Goal: Navigation & Orientation: Understand site structure

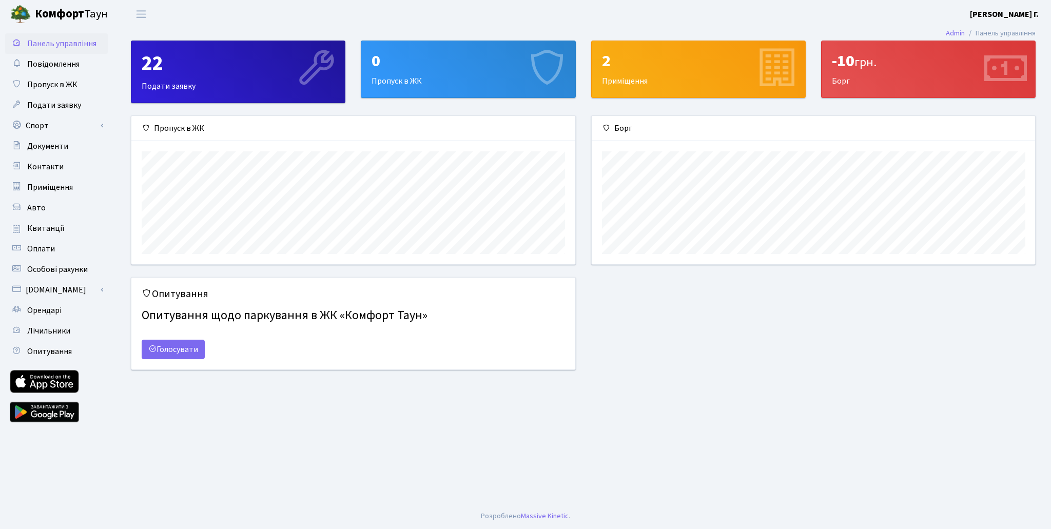
scroll to position [148, 443]
click at [43, 232] on span "Квитанції" at bounding box center [45, 228] width 37 height 11
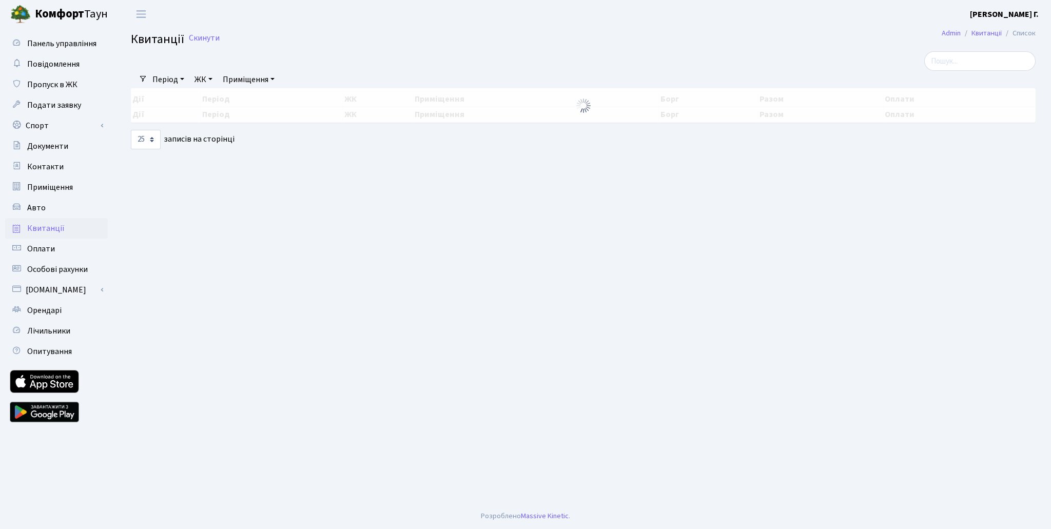
select select "25"
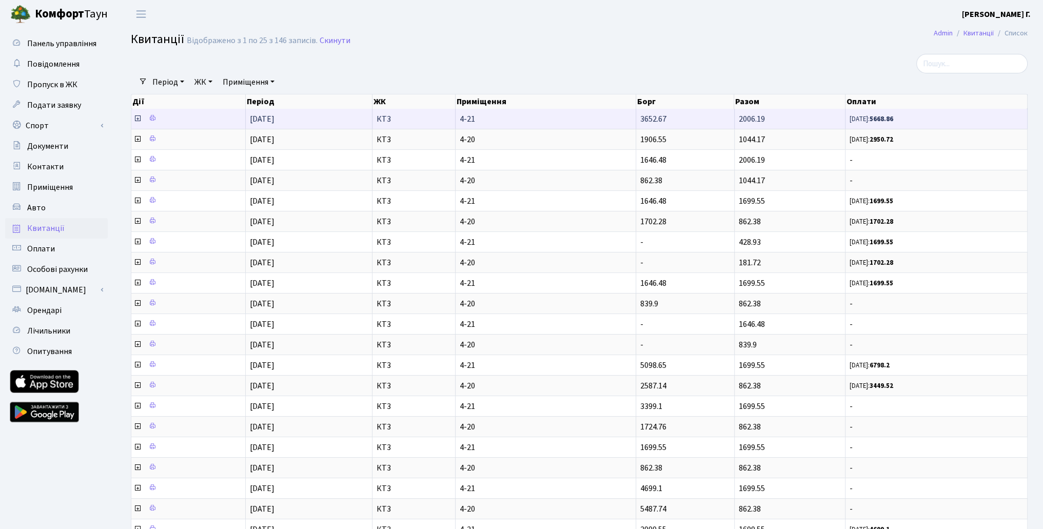
click at [138, 118] on icon at bounding box center [137, 118] width 8 height 8
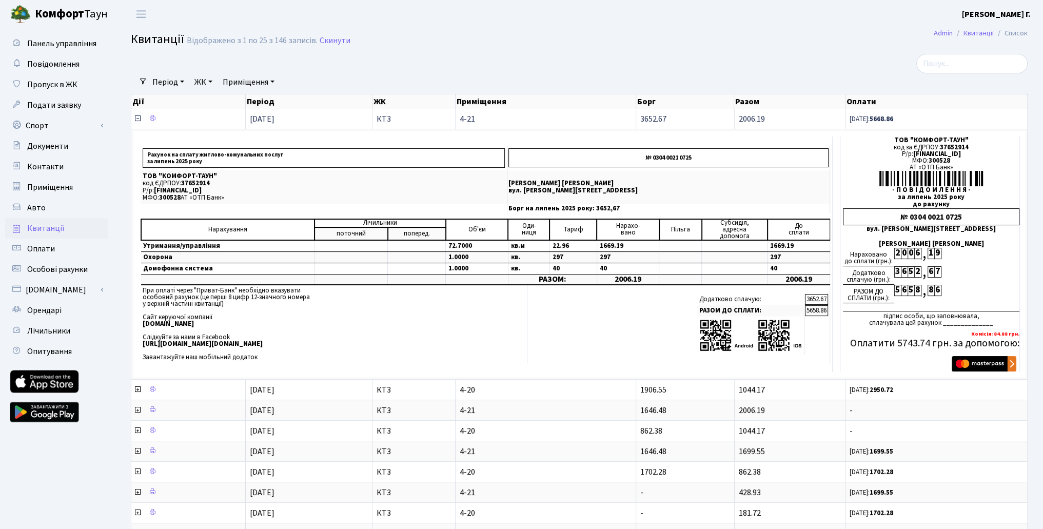
click at [138, 118] on icon at bounding box center [137, 118] width 8 height 8
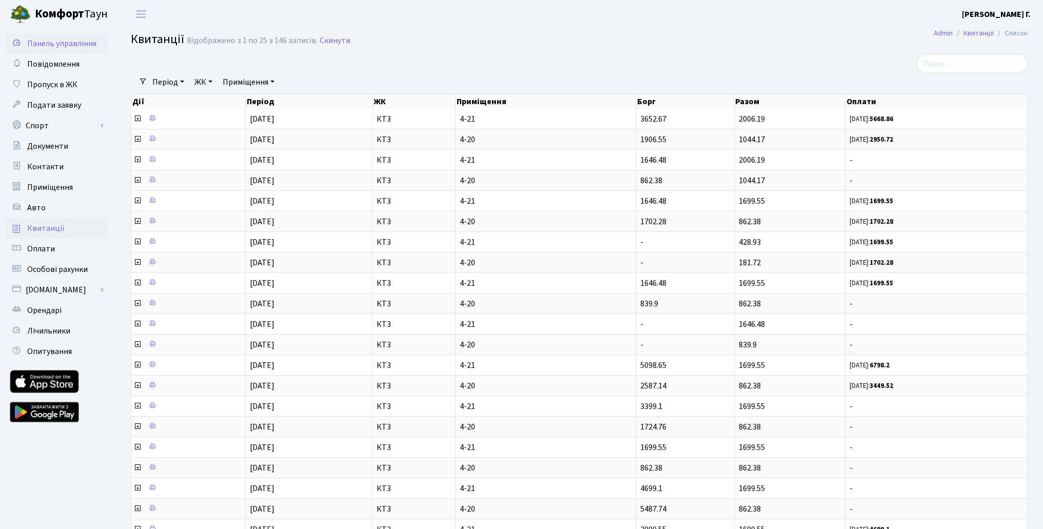
click at [51, 42] on span "Панель управління" at bounding box center [61, 43] width 69 height 11
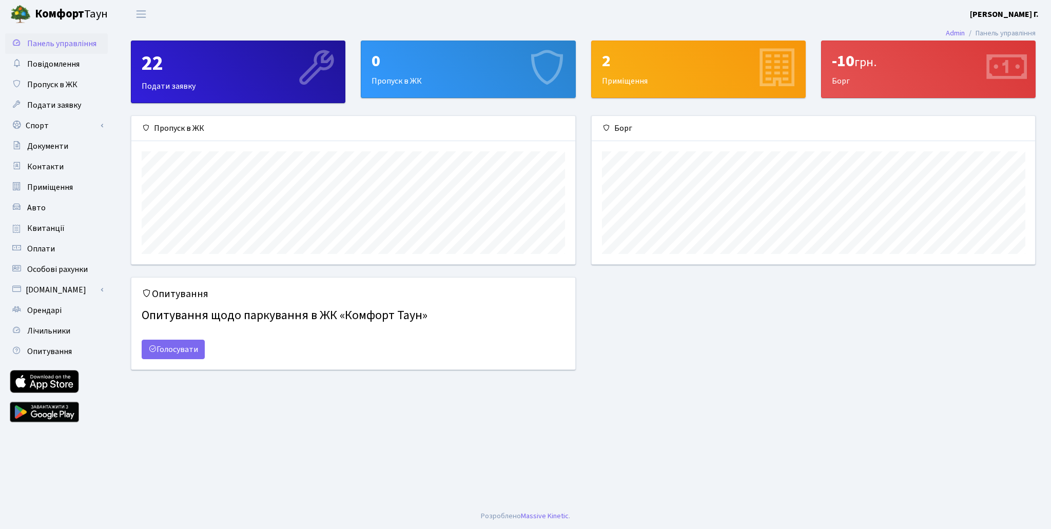
scroll to position [148, 443]
click at [52, 264] on span "Особові рахунки" at bounding box center [57, 269] width 61 height 11
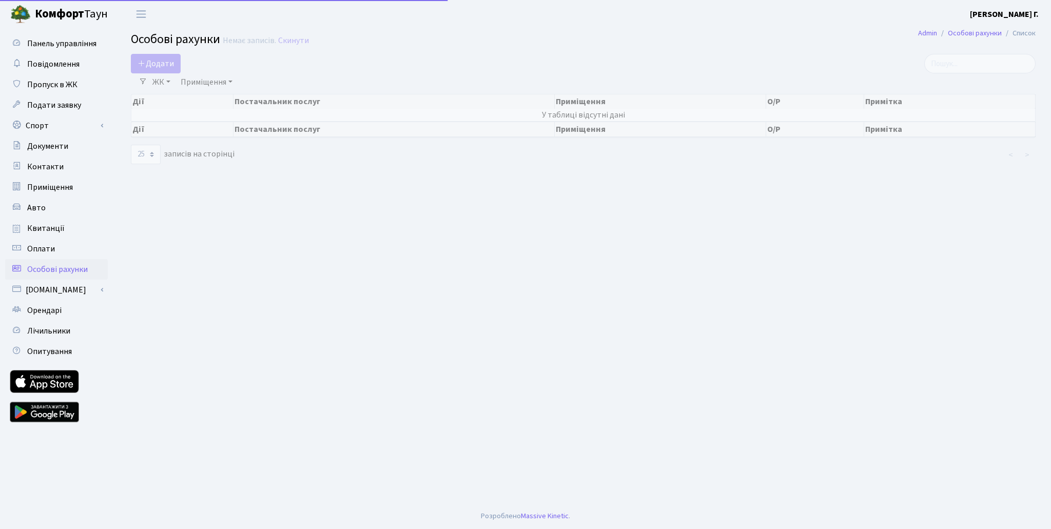
select select "25"
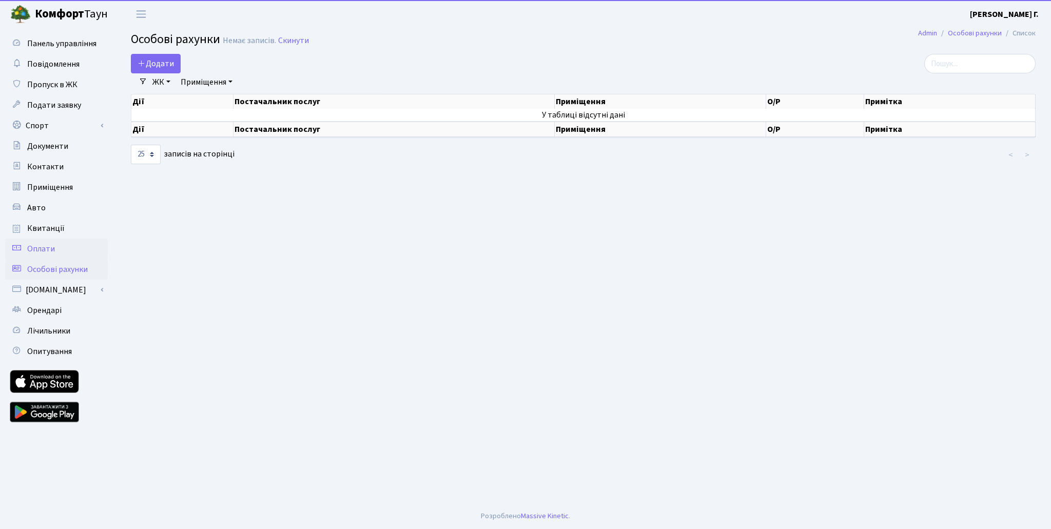
click at [49, 246] on span "Оплати" at bounding box center [41, 248] width 28 height 11
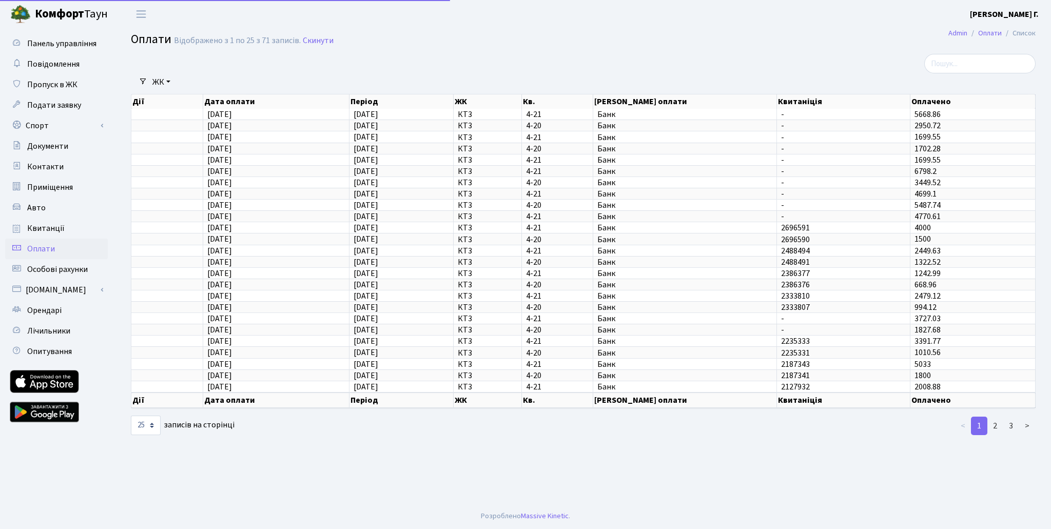
select select "25"
click at [57, 80] on span "Пропуск в ЖК" at bounding box center [52, 84] width 50 height 11
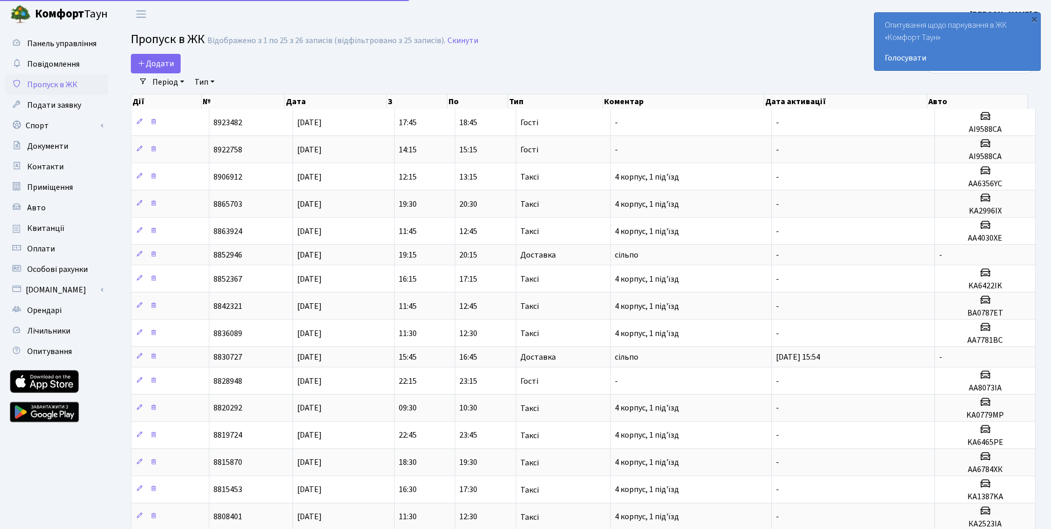
select select "25"
